Goal: Transaction & Acquisition: Purchase product/service

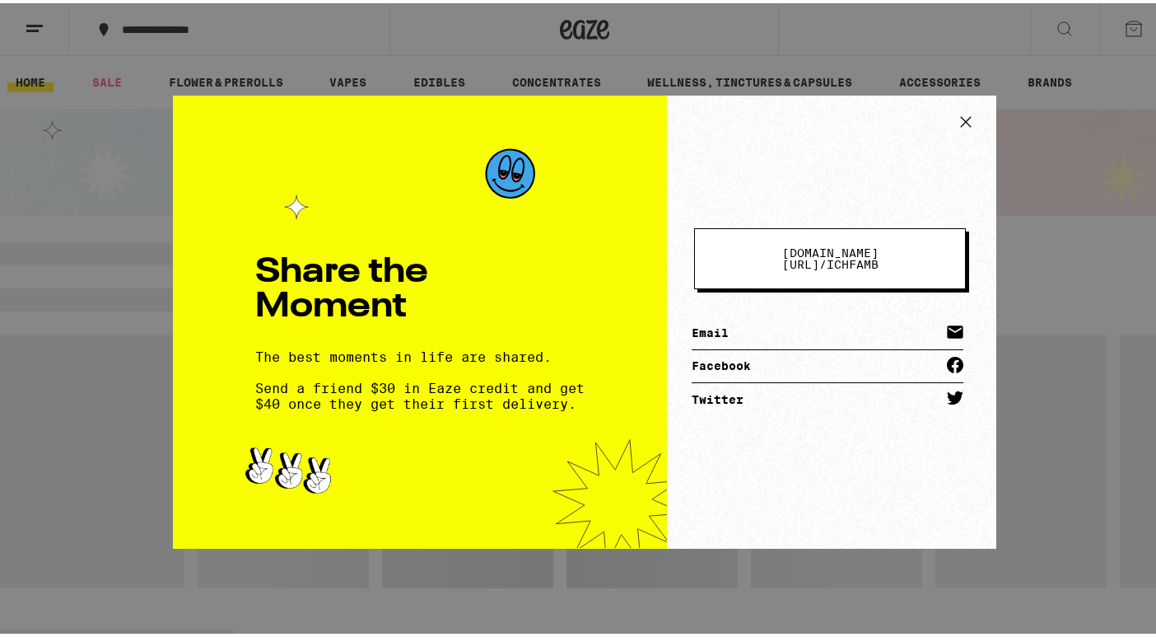
click at [964, 116] on icon at bounding box center [966, 118] width 25 height 25
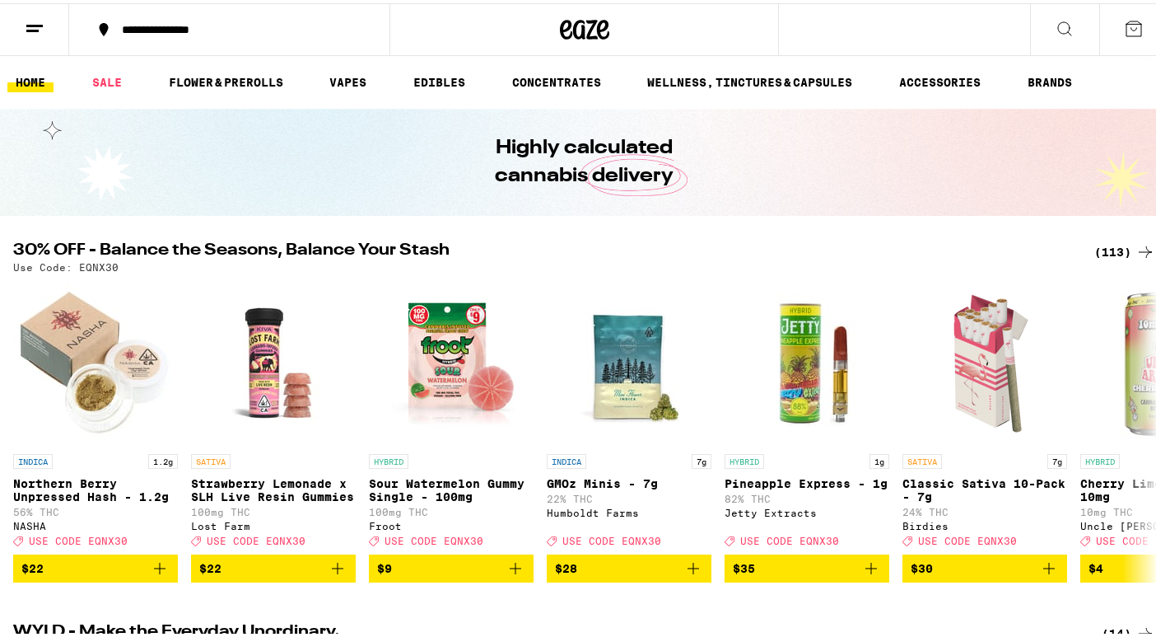
click at [1109, 240] on div "(113)" at bounding box center [1124, 249] width 61 height 20
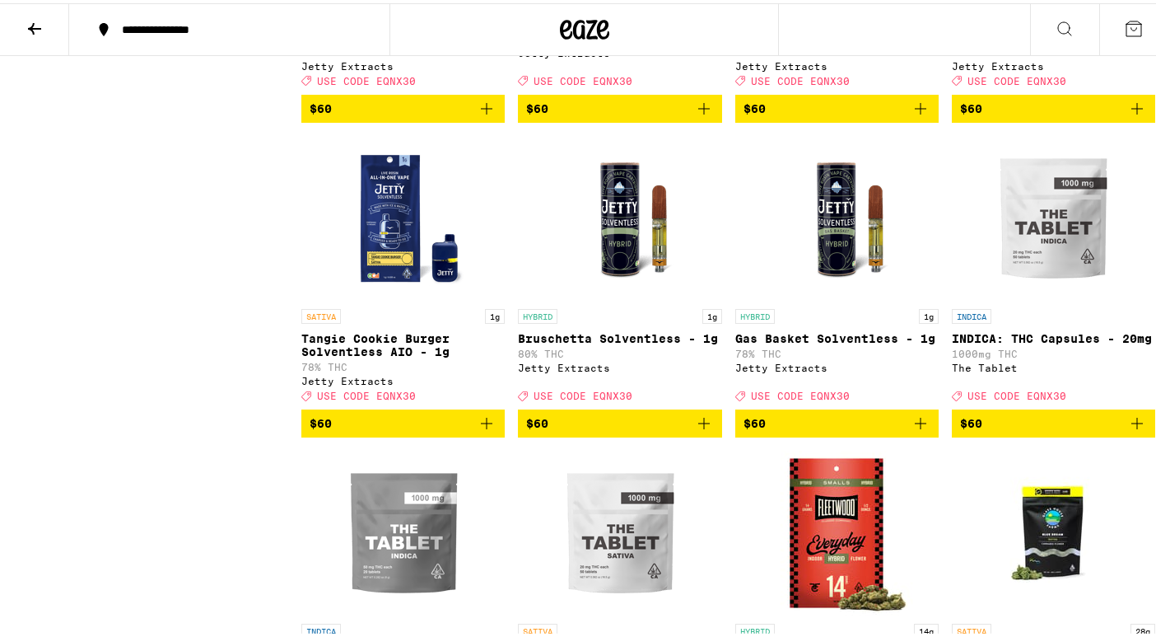
scroll to position [8578, 0]
